Goal: Task Accomplishment & Management: Manage account settings

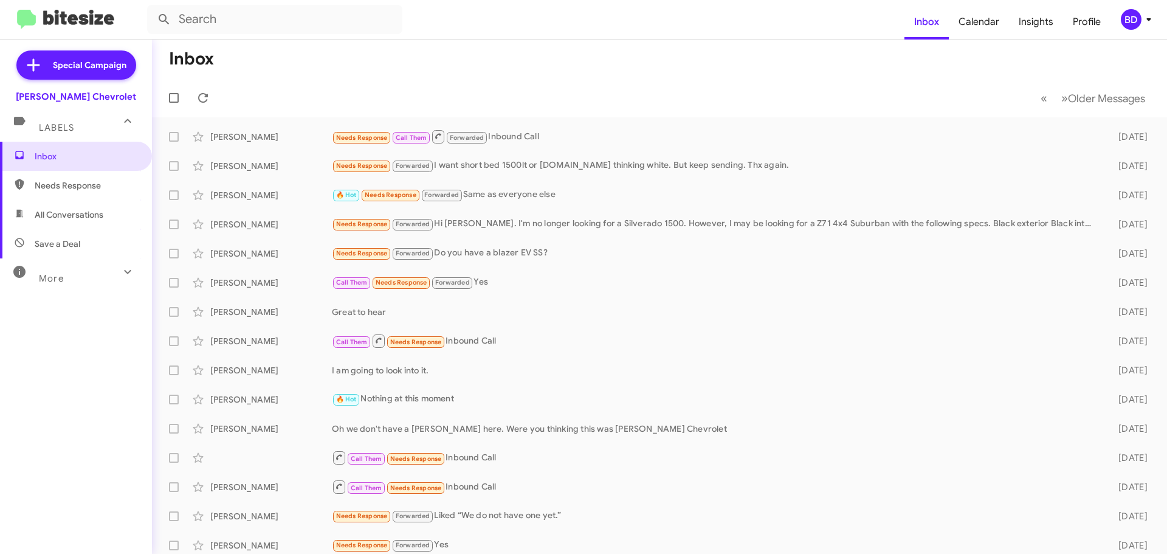
click at [77, 213] on span "All Conversations" at bounding box center [69, 214] width 69 height 12
type input "in:all-conversations"
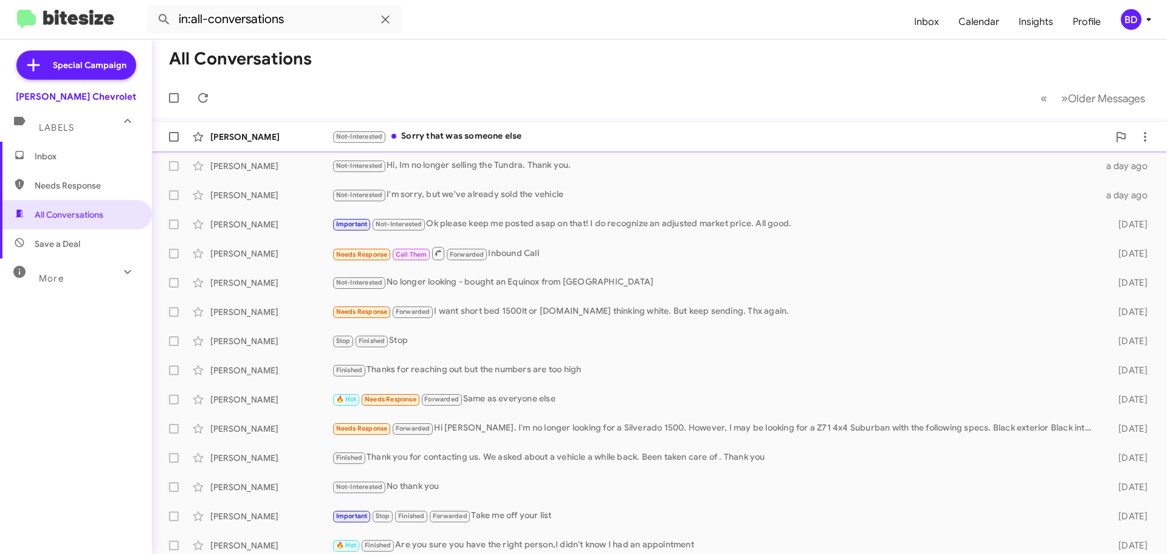
click at [470, 139] on div "Not-Interested Sorry that was someone else" at bounding box center [720, 136] width 777 height 14
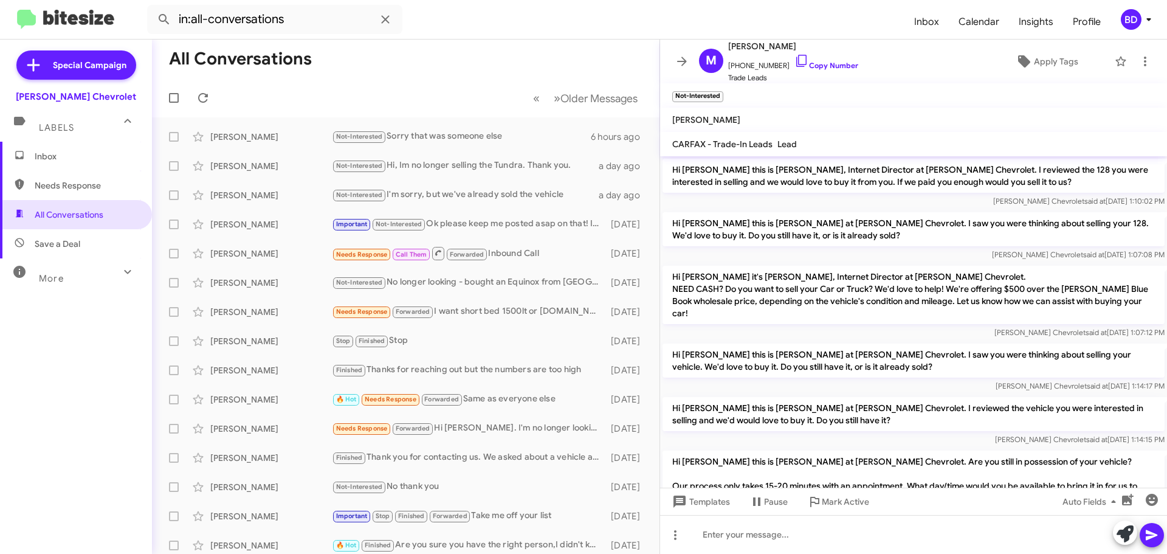
click at [50, 150] on span "Inbox" at bounding box center [86, 156] width 103 height 12
